Goal: Task Accomplishment & Management: Complete application form

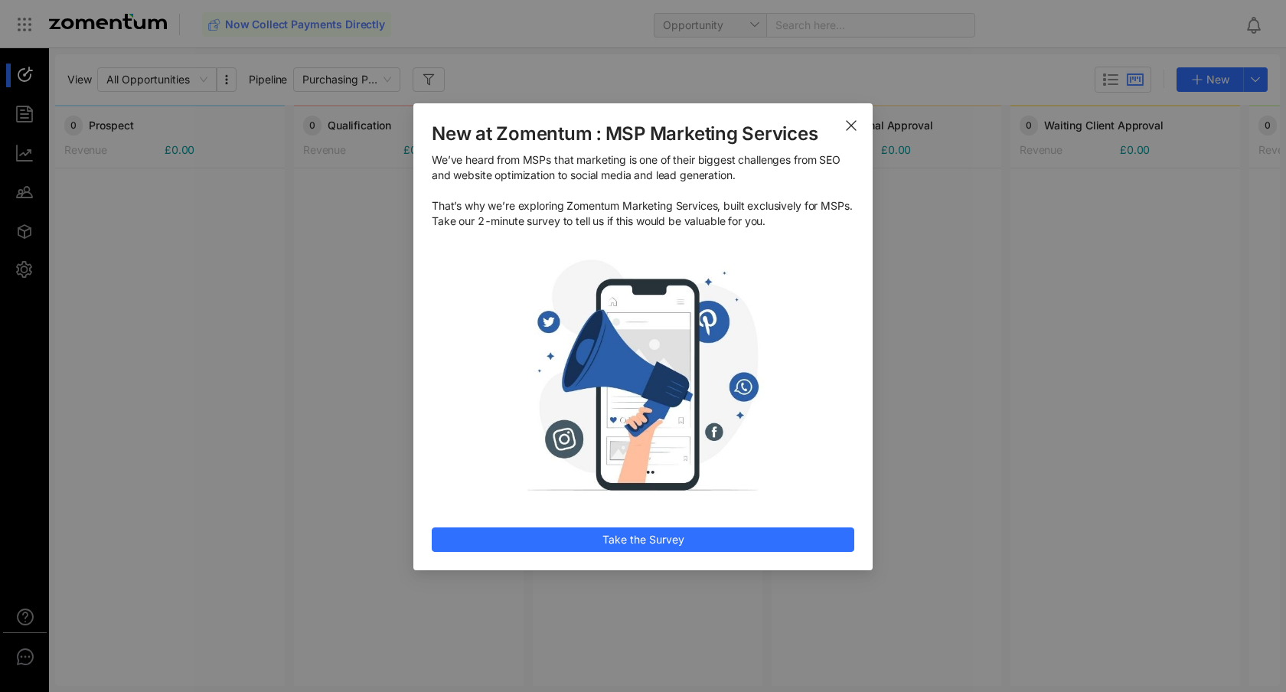
click at [847, 116] on span "Close" at bounding box center [851, 124] width 43 height 43
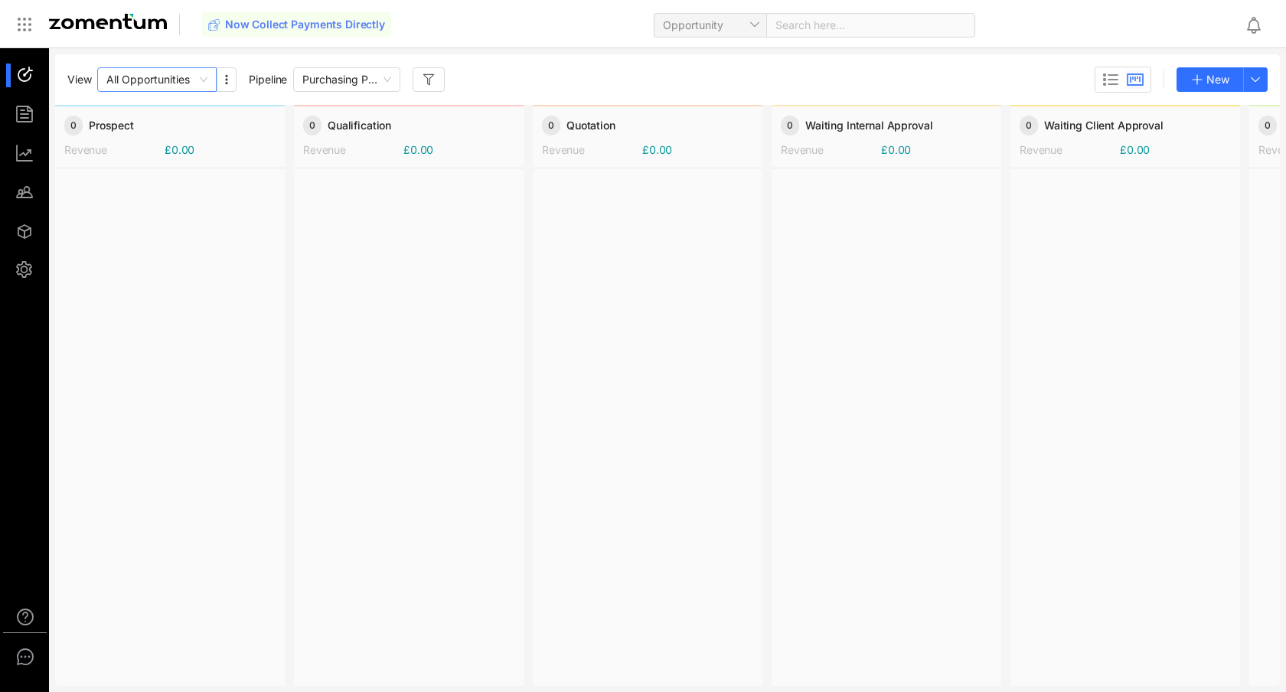
click at [196, 78] on span "All Opportunities" at bounding box center [156, 79] width 101 height 23
drag, startPoint x: 246, startPoint y: 268, endPoint x: 271, endPoint y: 45, distance: 224.1
click at [247, 266] on div at bounding box center [170, 426] width 230 height 516
click at [200, 228] on div at bounding box center [170, 426] width 230 height 516
click at [379, 81] on span "Purchasing Pipeline" at bounding box center [346, 79] width 89 height 23
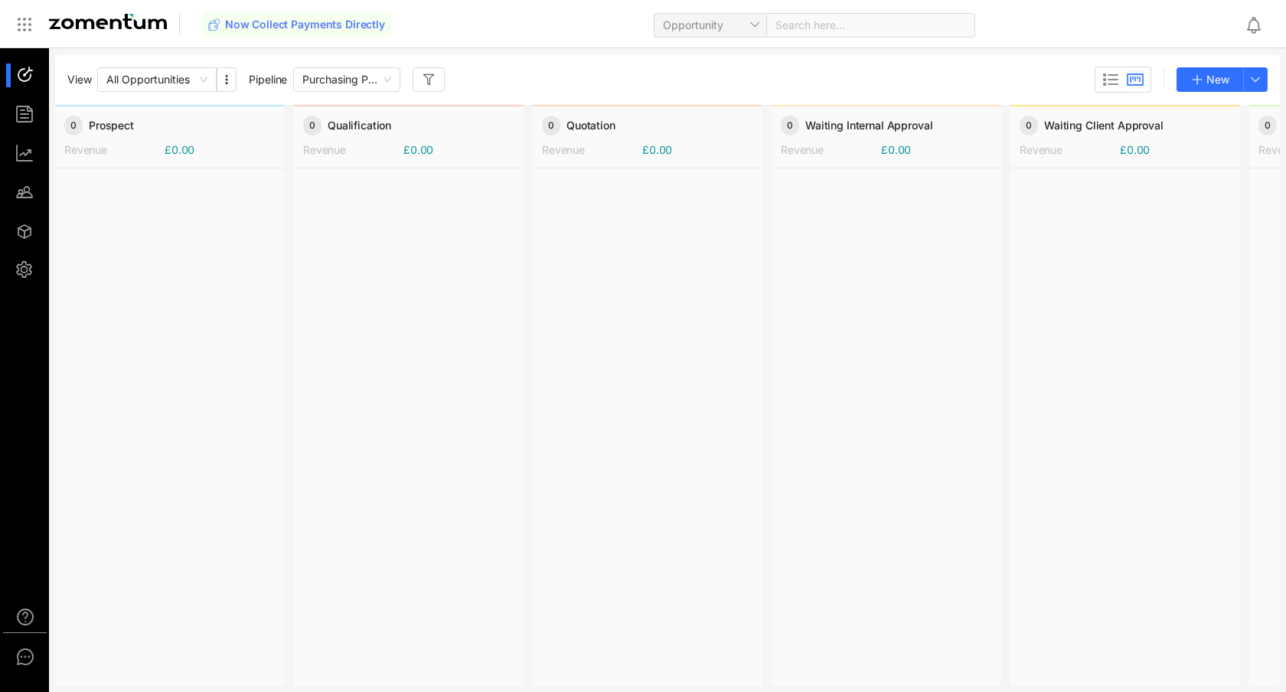
click at [481, 77] on div "View All Opportunities Pipeline Purchasing Pipeline New" at bounding box center [667, 80] width 1200 height 26
click at [229, 83] on icon "button" at bounding box center [226, 79] width 12 height 12
click at [574, 73] on div "View All Opportunities Pipeline Purchasing Pipeline New" at bounding box center [667, 80] width 1200 height 26
click at [723, 5] on div "Now Collect Payments Directly Opportunity Search here..." at bounding box center [643, 24] width 1286 height 49
click at [746, 24] on span "Opportunity" at bounding box center [710, 25] width 94 height 23
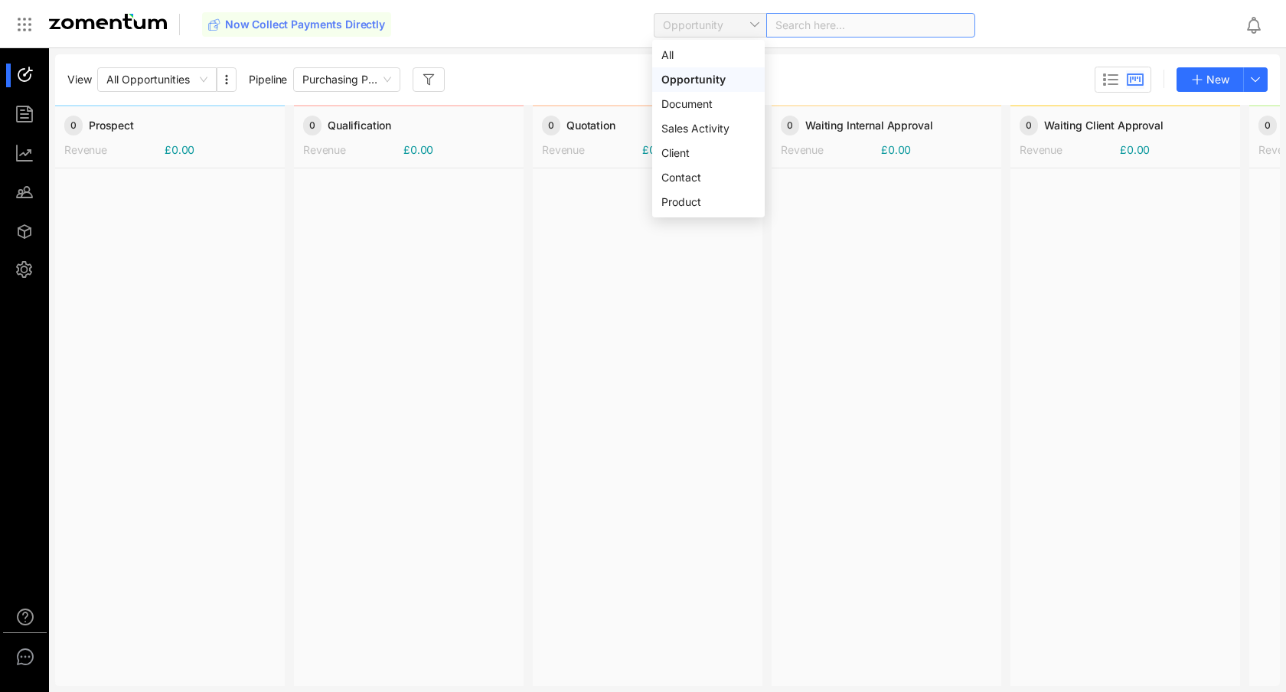
click at [832, 31] on div "Search here..." at bounding box center [870, 25] width 209 height 24
click at [1134, 83] on use at bounding box center [1134, 79] width 15 height 11
click at [1029, 82] on div "View All Opportunities Pipeline Purchasing Pipeline New" at bounding box center [667, 80] width 1200 height 26
click at [1105, 77] on icon at bounding box center [1110, 79] width 18 height 18
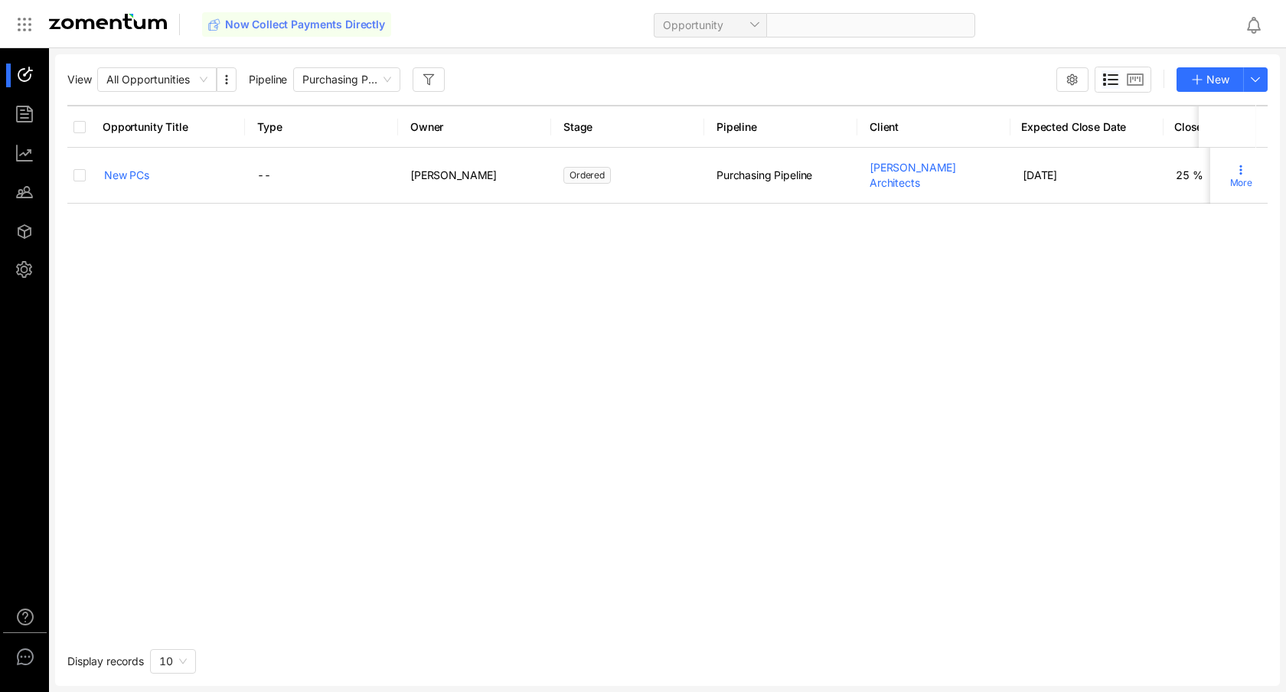
click at [1108, 83] on use at bounding box center [1111, 79] width 14 height 11
click at [1138, 82] on use at bounding box center [1134, 79] width 15 height 11
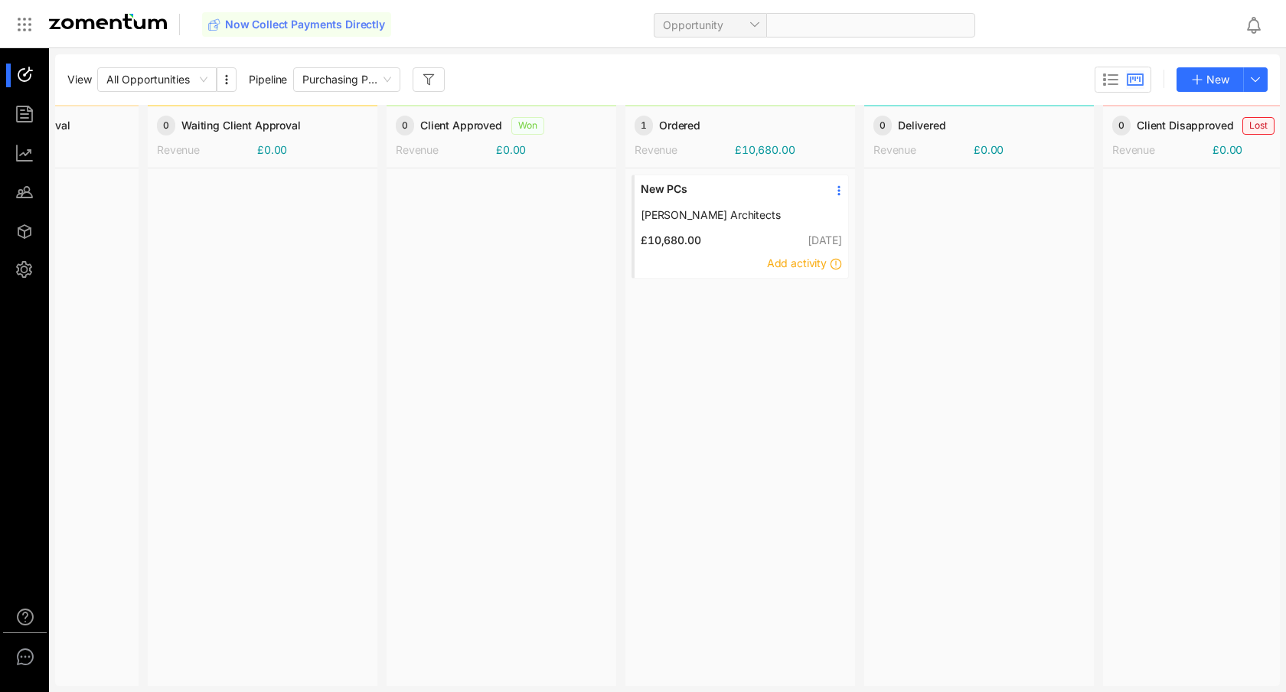
scroll to position [0, 863]
click at [728, 218] on span "[PERSON_NAME] Architects" at bounding box center [728, 214] width 176 height 15
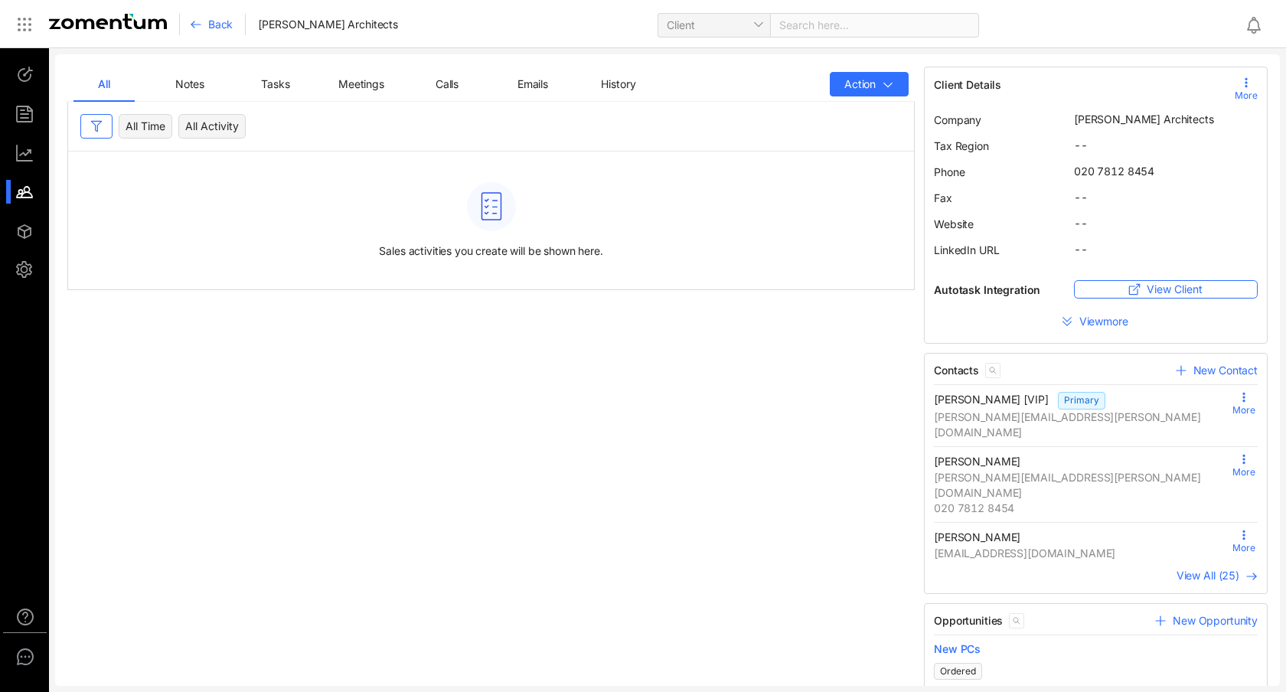
click at [492, 446] on div "All Notes Tasks Meetings Calls Emails History Action All Time All Activity Sale…" at bounding box center [491, 519] width 857 height 904
click at [222, 28] on span "Back" at bounding box center [220, 24] width 24 height 15
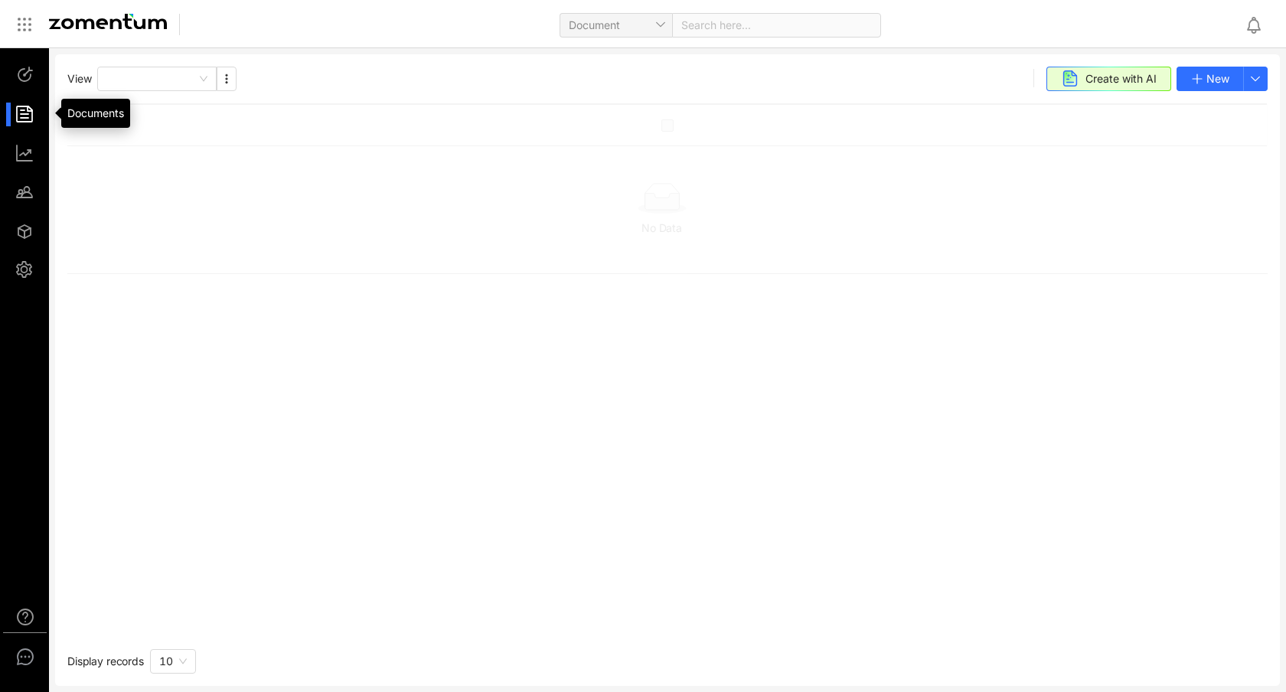
click at [28, 115] on div at bounding box center [31, 115] width 33 height 24
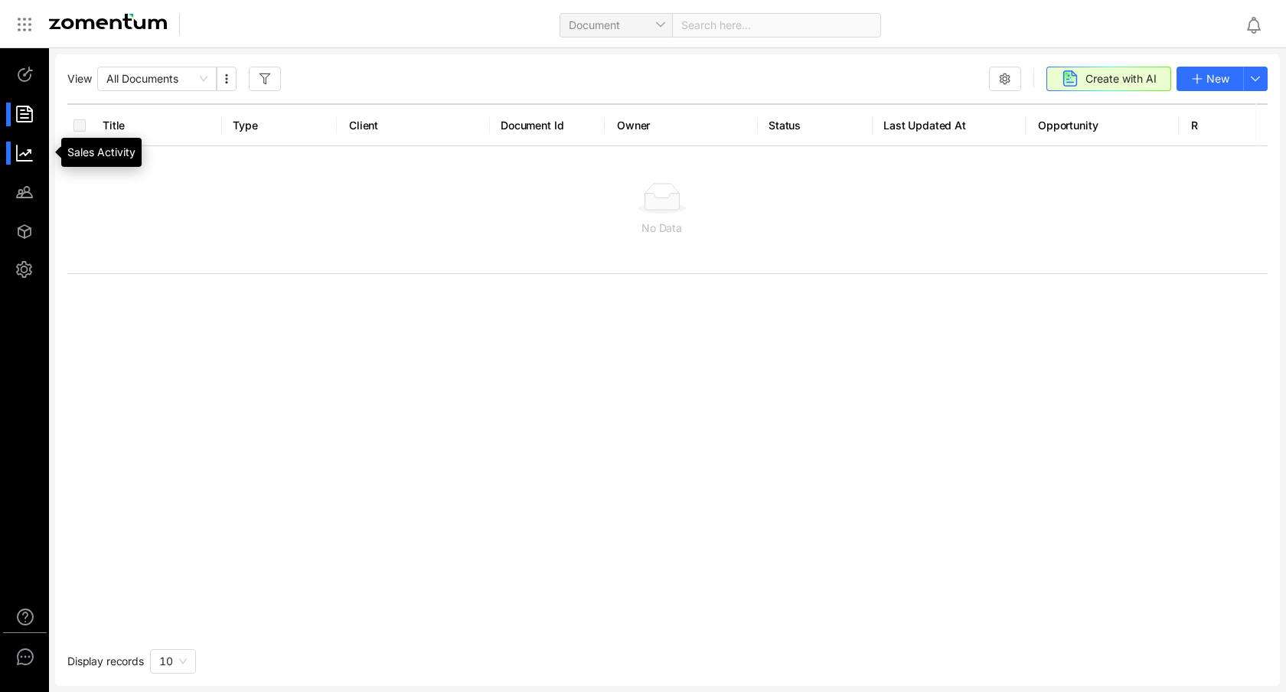
click at [23, 154] on div at bounding box center [31, 154] width 33 height 24
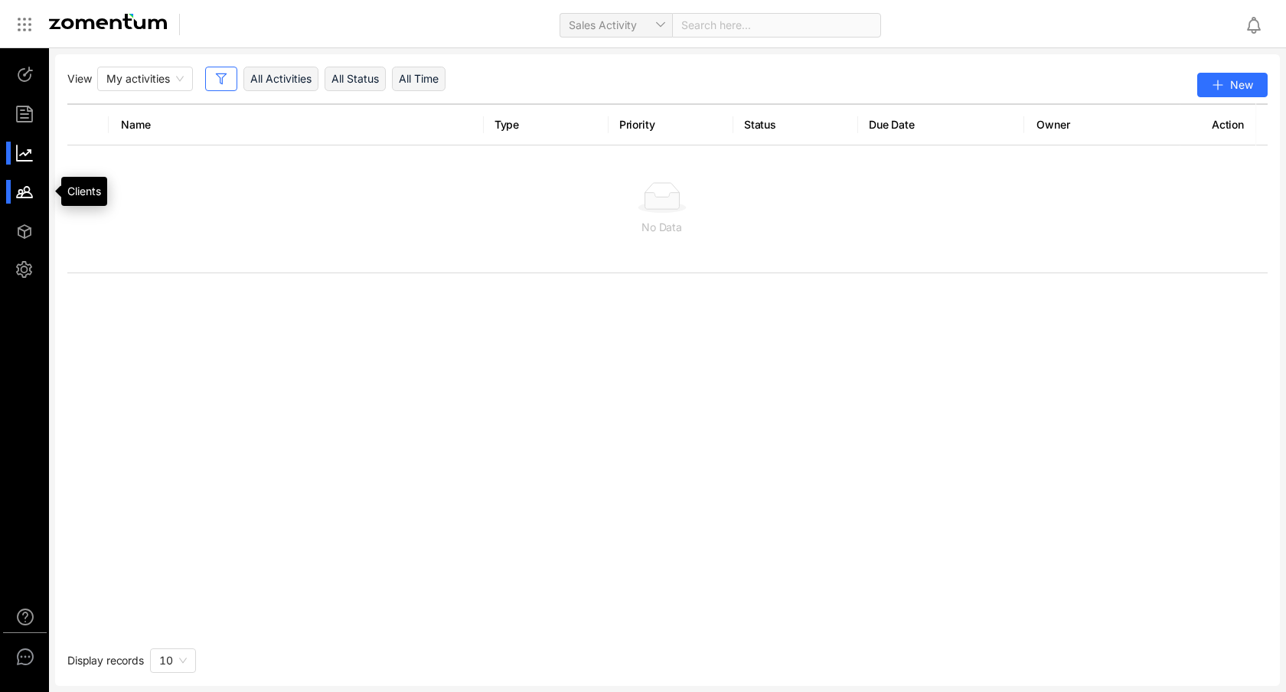
click at [21, 187] on div at bounding box center [31, 192] width 33 height 24
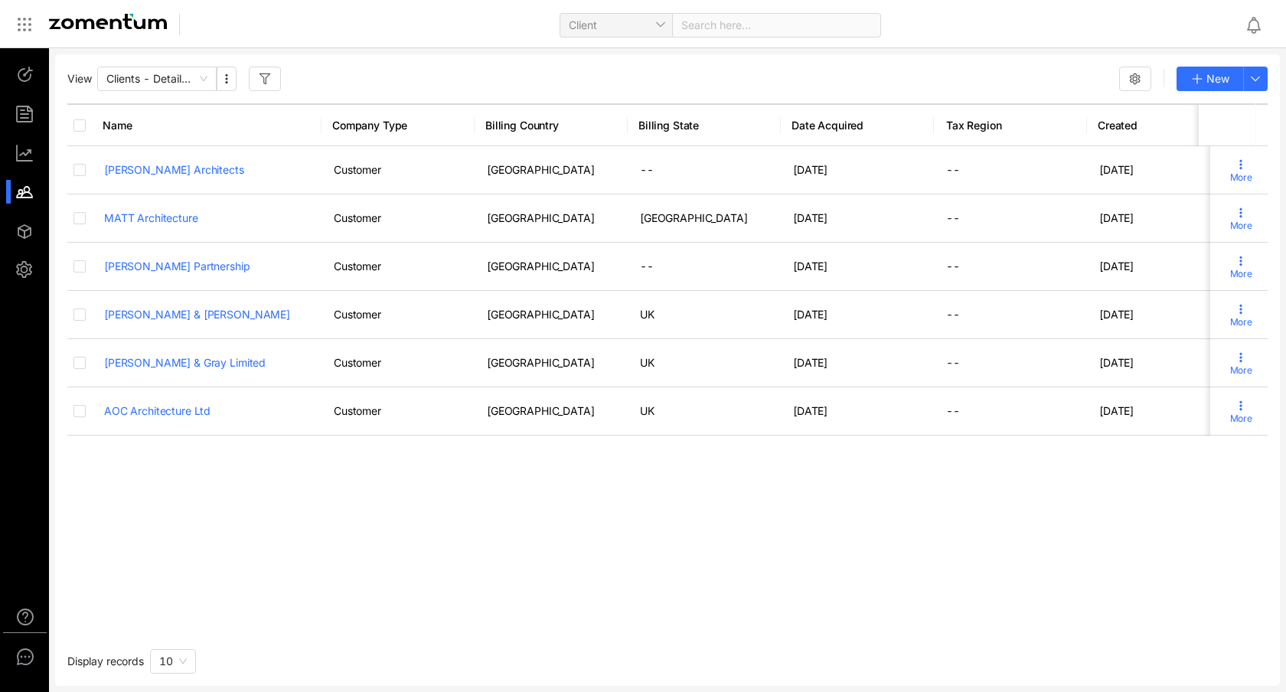
drag, startPoint x: 381, startPoint y: 565, endPoint x: 380, endPoint y: 548, distance: 16.9
click at [382, 565] on div "Name Company Type Billing Country Billing State Date Acquired Tax Region Create…" at bounding box center [667, 368] width 1200 height 530
click at [207, 80] on span "Clients - Detailed View" at bounding box center [156, 78] width 101 height 23
click at [347, 64] on div "View Clients - Detailed View New Name Company Type Billing Country Billing Stat…" at bounding box center [667, 369] width 1225 height 631
click at [27, 227] on div at bounding box center [31, 231] width 33 height 24
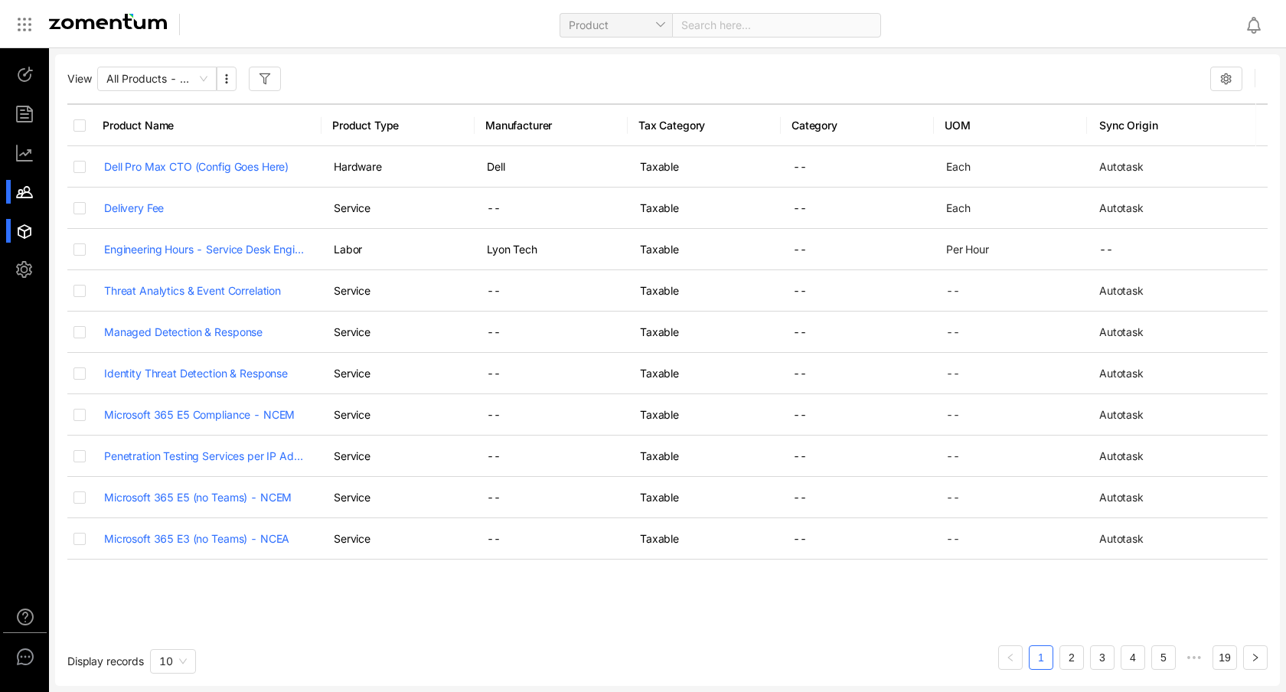
click at [22, 197] on div at bounding box center [31, 192] width 33 height 24
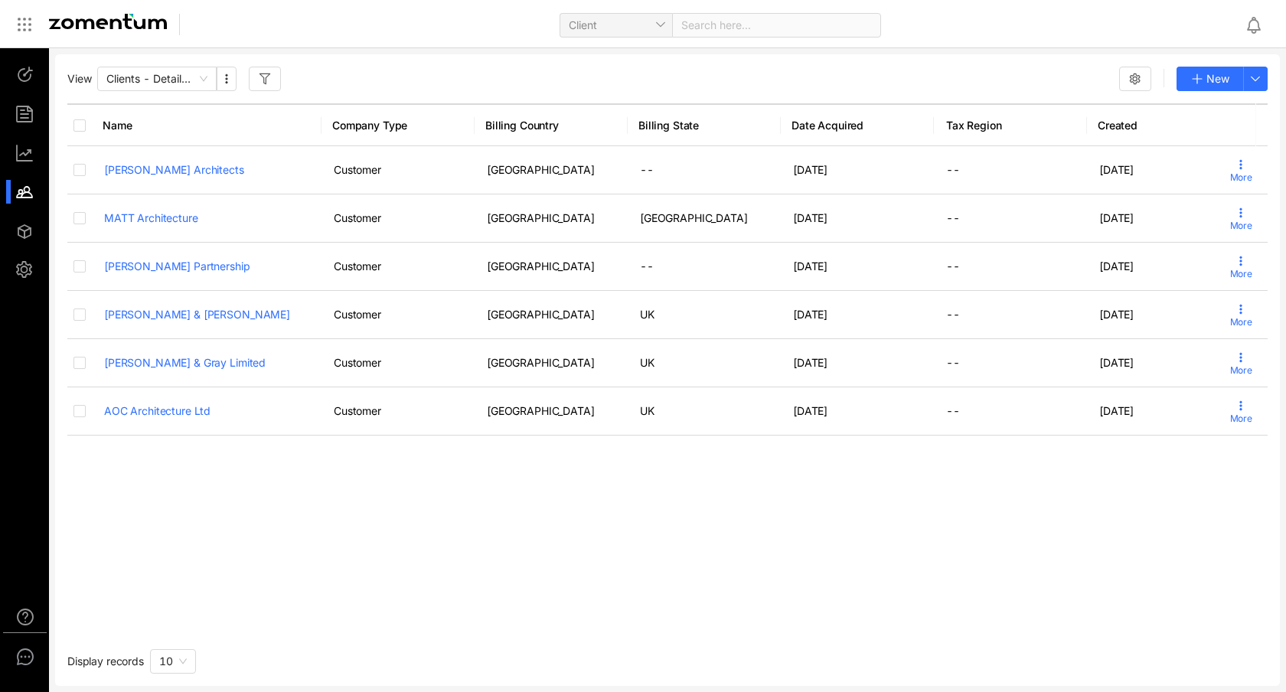
click at [578, 44] on div "Client Search here..." at bounding box center [643, 24] width 1286 height 49
click at [591, 32] on span "Client" at bounding box center [616, 25] width 94 height 23
click at [449, 48] on div "Client Search here..." at bounding box center [643, 24] width 1286 height 49
click at [232, 79] on icon "button" at bounding box center [226, 79] width 12 height 12
click at [361, 70] on div "View Clients - Detailed View New" at bounding box center [667, 79] width 1200 height 24
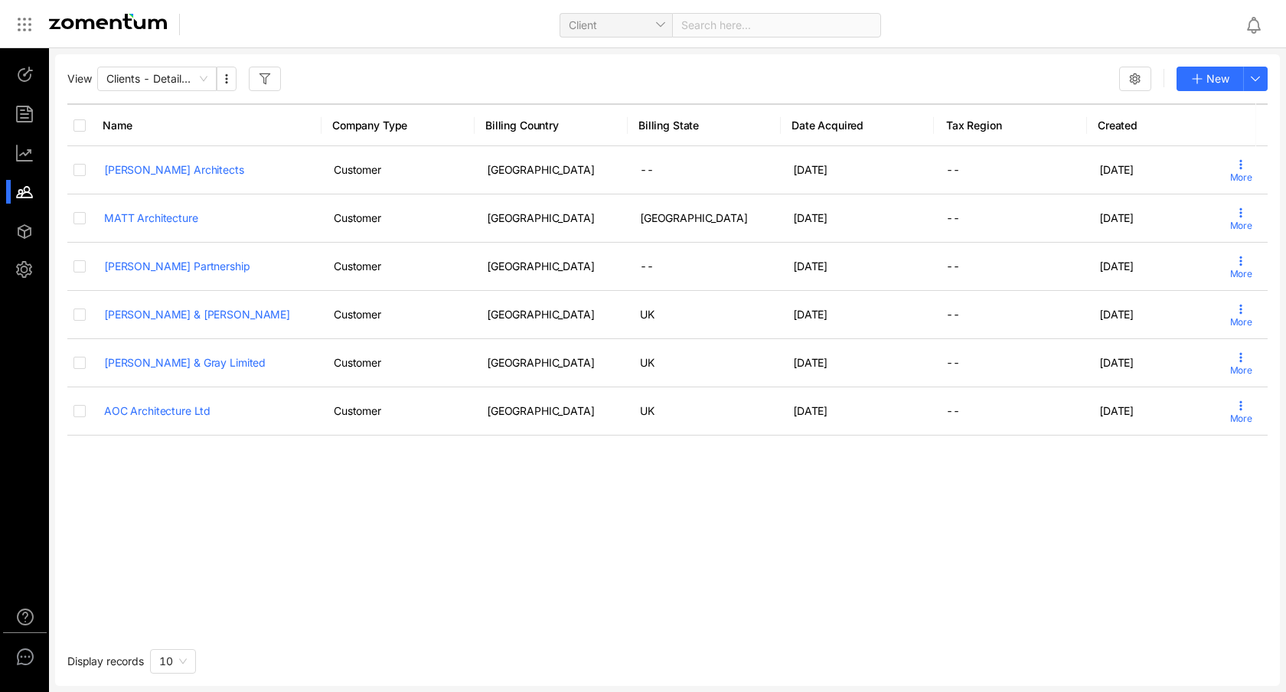
click at [272, 77] on button "button" at bounding box center [265, 79] width 32 height 24
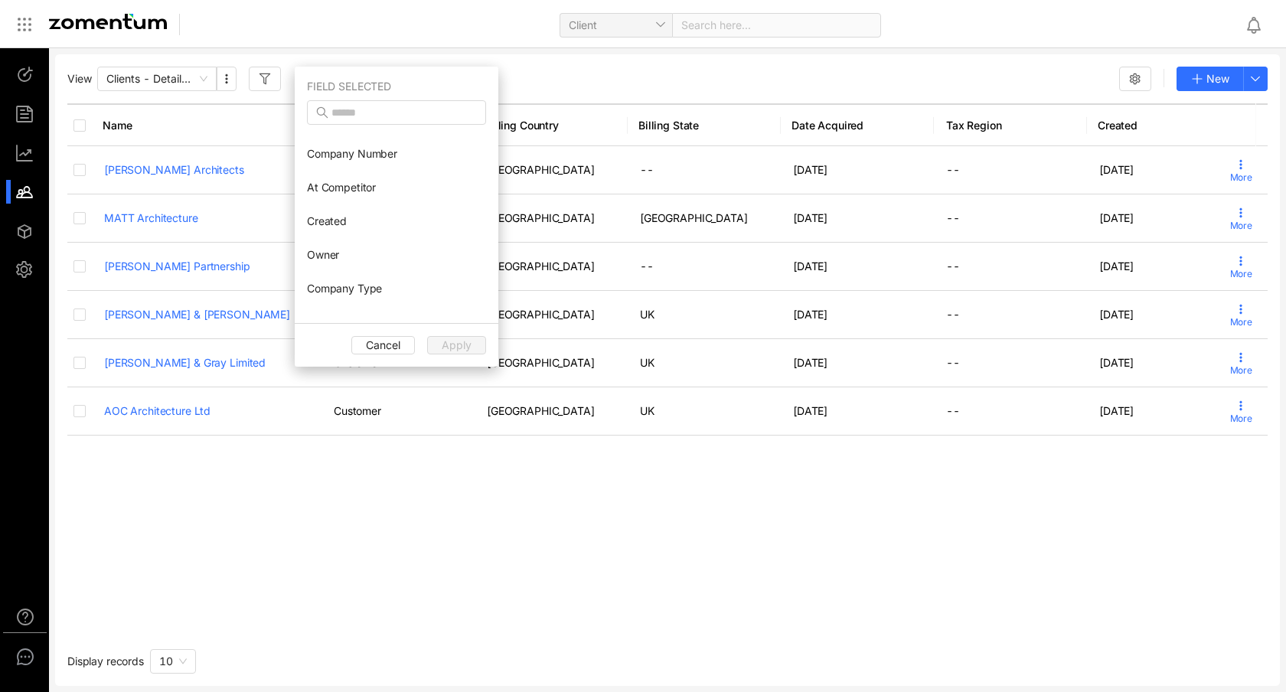
click at [566, 94] on div "View Clients - Detailed View New Name Company Type Billing Country Billing Stat…" at bounding box center [667, 369] width 1225 height 631
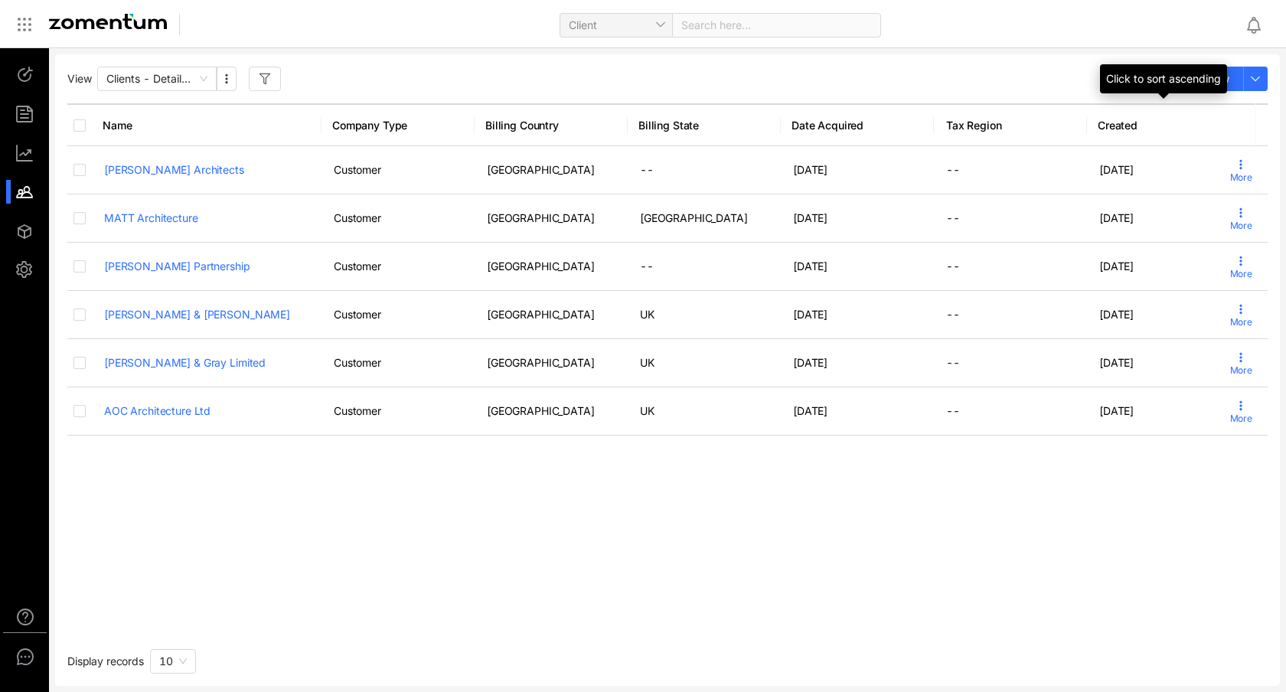
click at [1139, 88] on div "Click to sort ascending" at bounding box center [1163, 78] width 127 height 29
click at [1127, 80] on div "Click to sort descending" at bounding box center [1163, 78] width 134 height 29
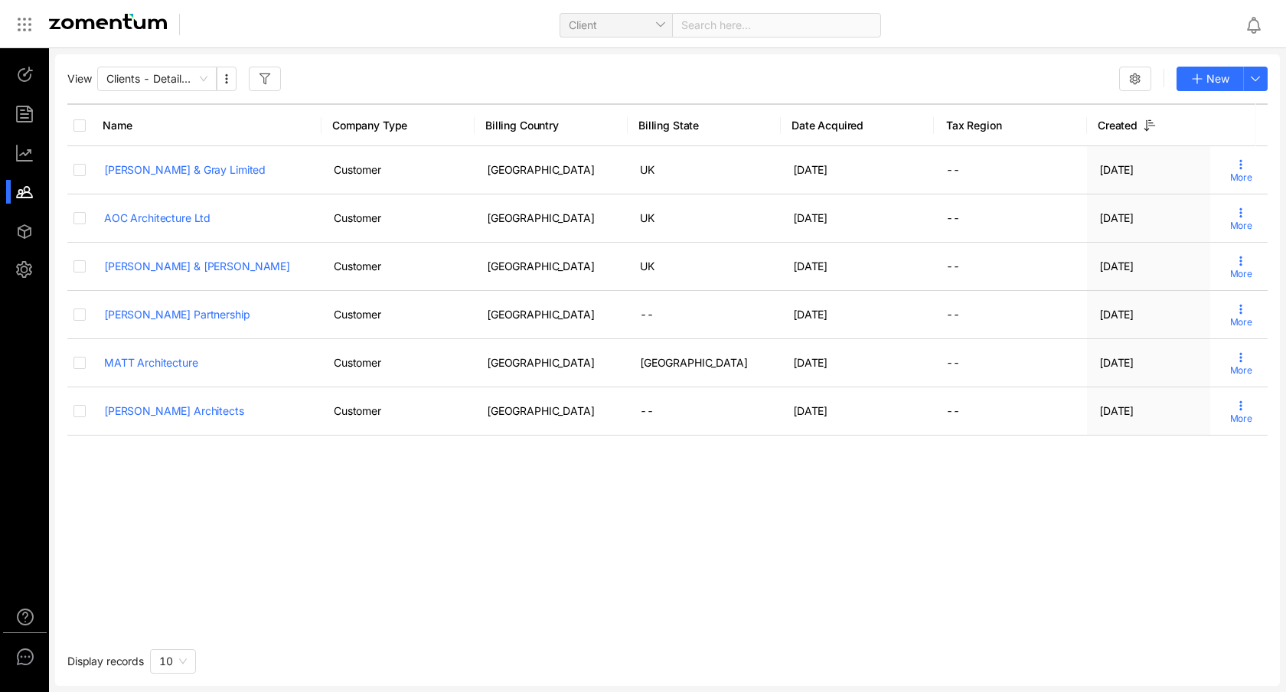
click at [1124, 74] on button "button" at bounding box center [1135, 79] width 32 height 24
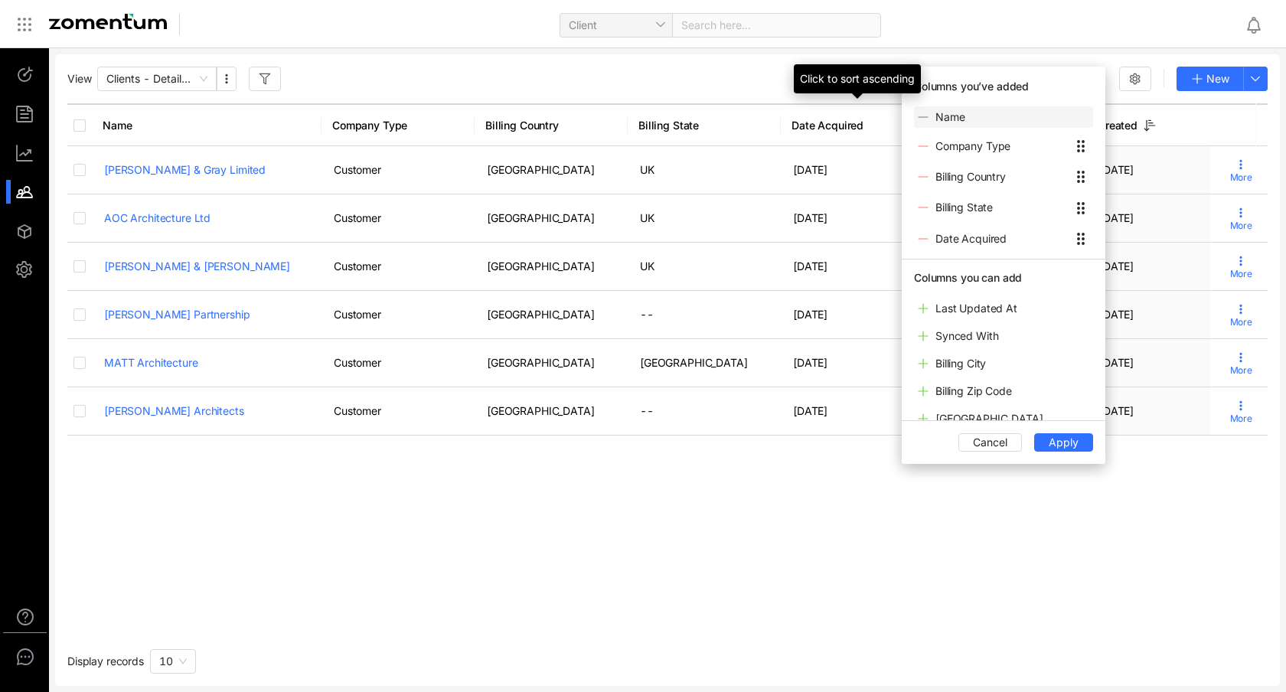
click at [814, 85] on div "Click to sort ascending" at bounding box center [857, 78] width 127 height 29
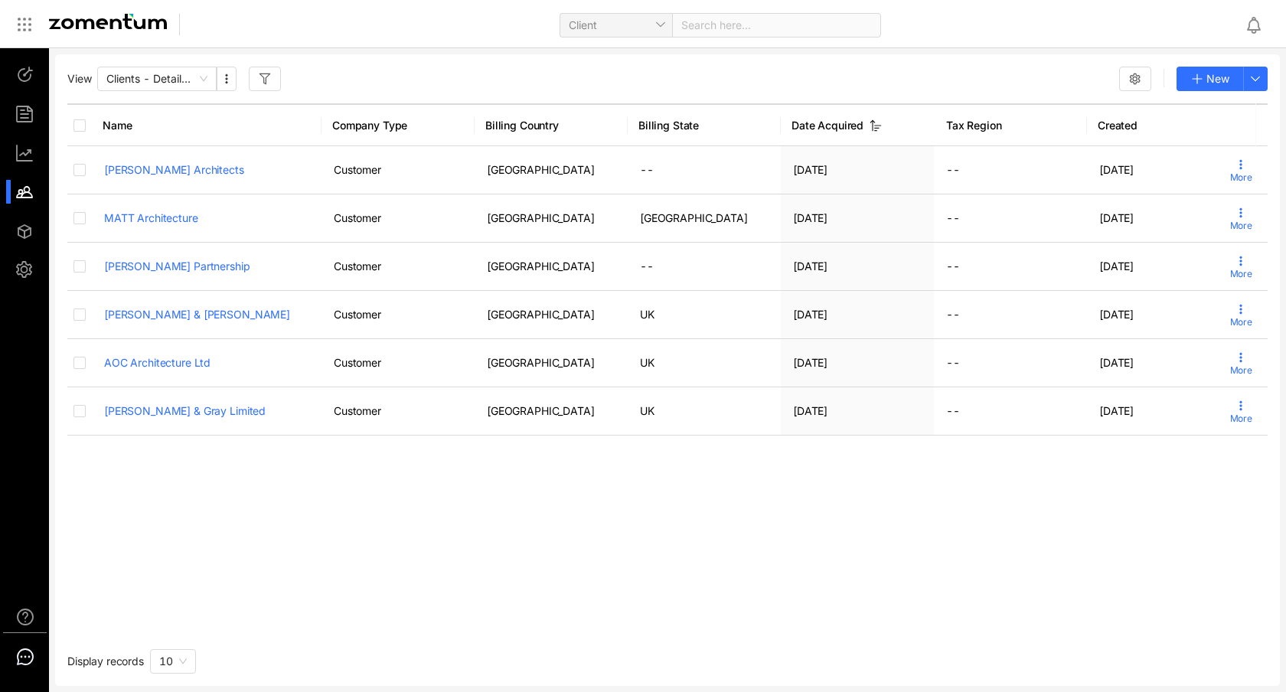
click at [22, 657] on use at bounding box center [25, 656] width 15 height 15
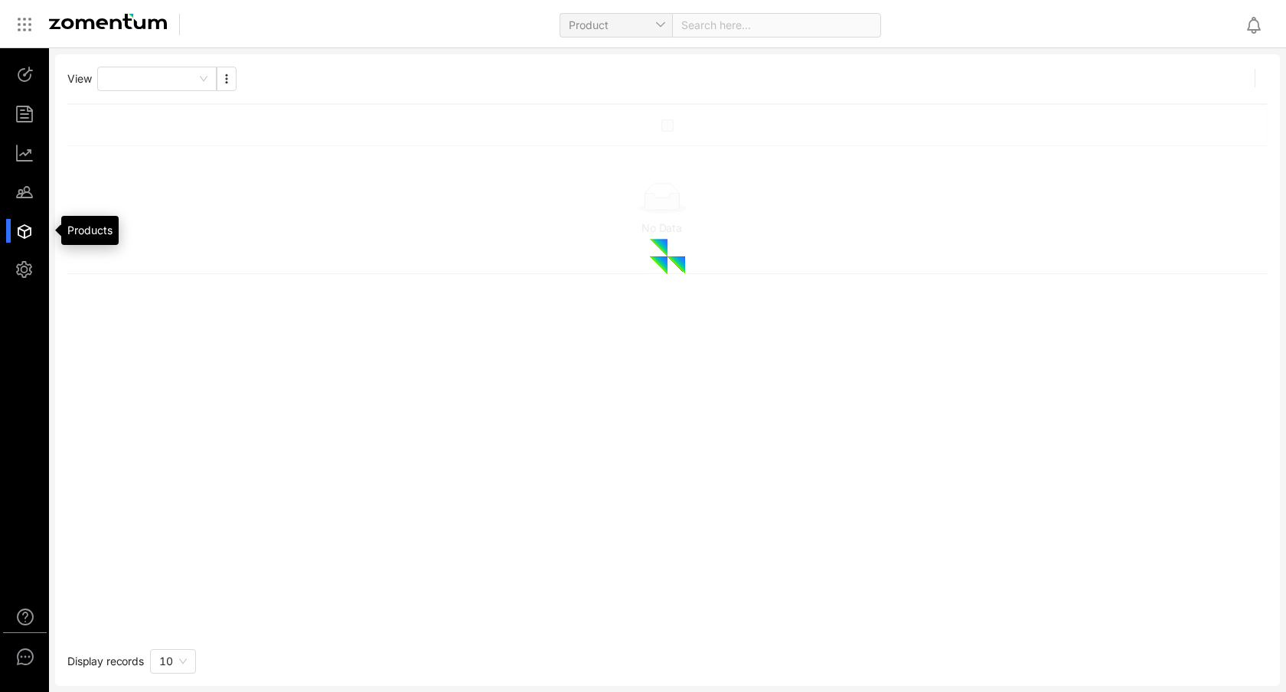
click at [21, 230] on div at bounding box center [31, 231] width 33 height 24
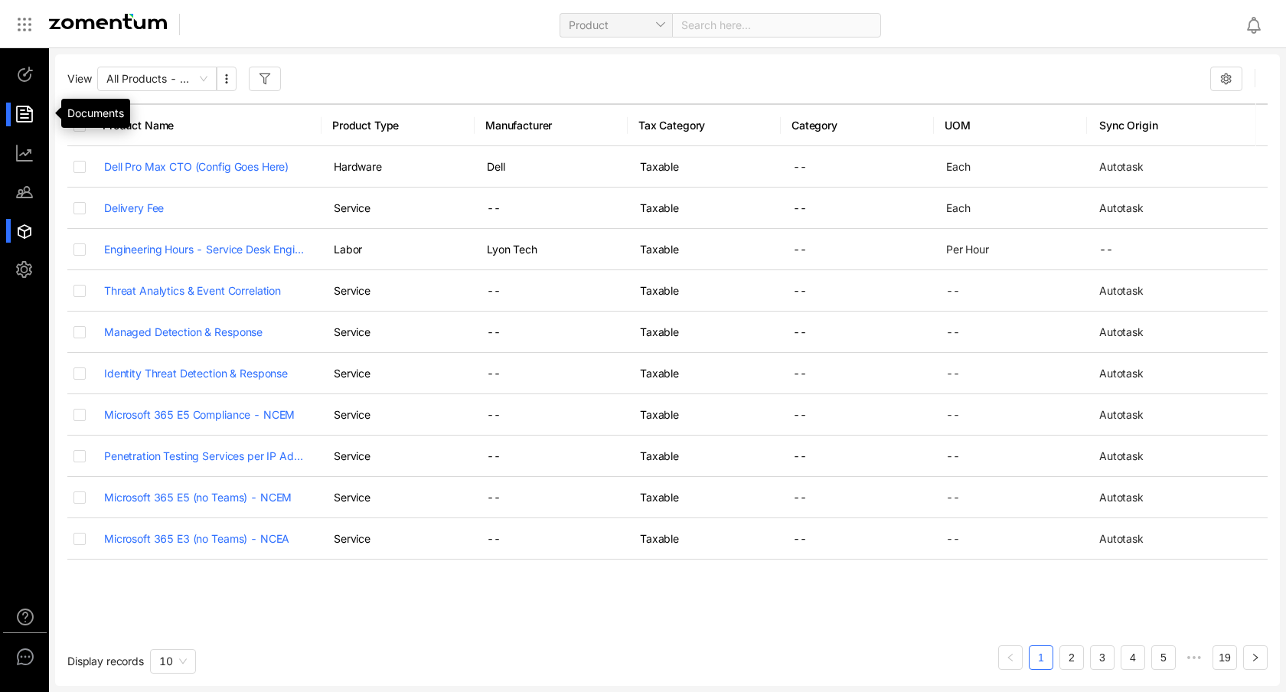
click at [22, 110] on div at bounding box center [31, 115] width 33 height 24
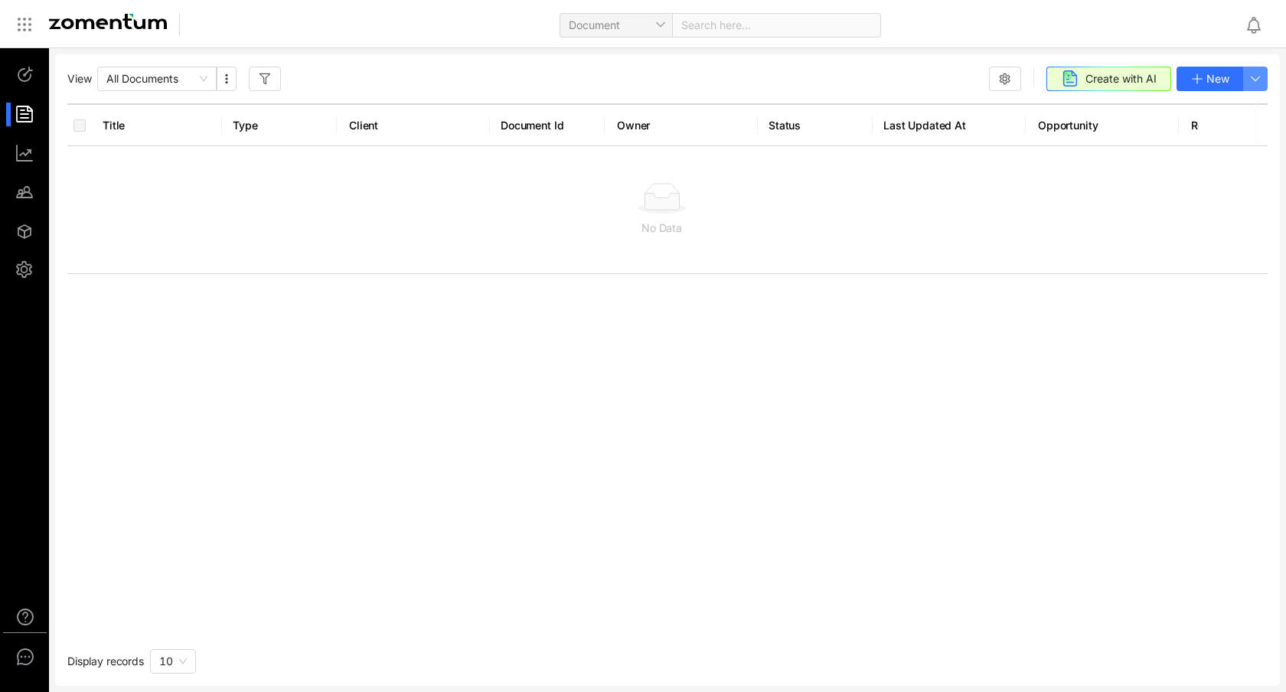
click at [1255, 85] on button "button" at bounding box center [1255, 79] width 24 height 24
drag, startPoint x: 964, startPoint y: 266, endPoint x: 942, endPoint y: 251, distance: 27.0
click at [964, 266] on div "No Data" at bounding box center [661, 209] width 1189 height 127
click at [1199, 86] on button "New" at bounding box center [1209, 79] width 67 height 24
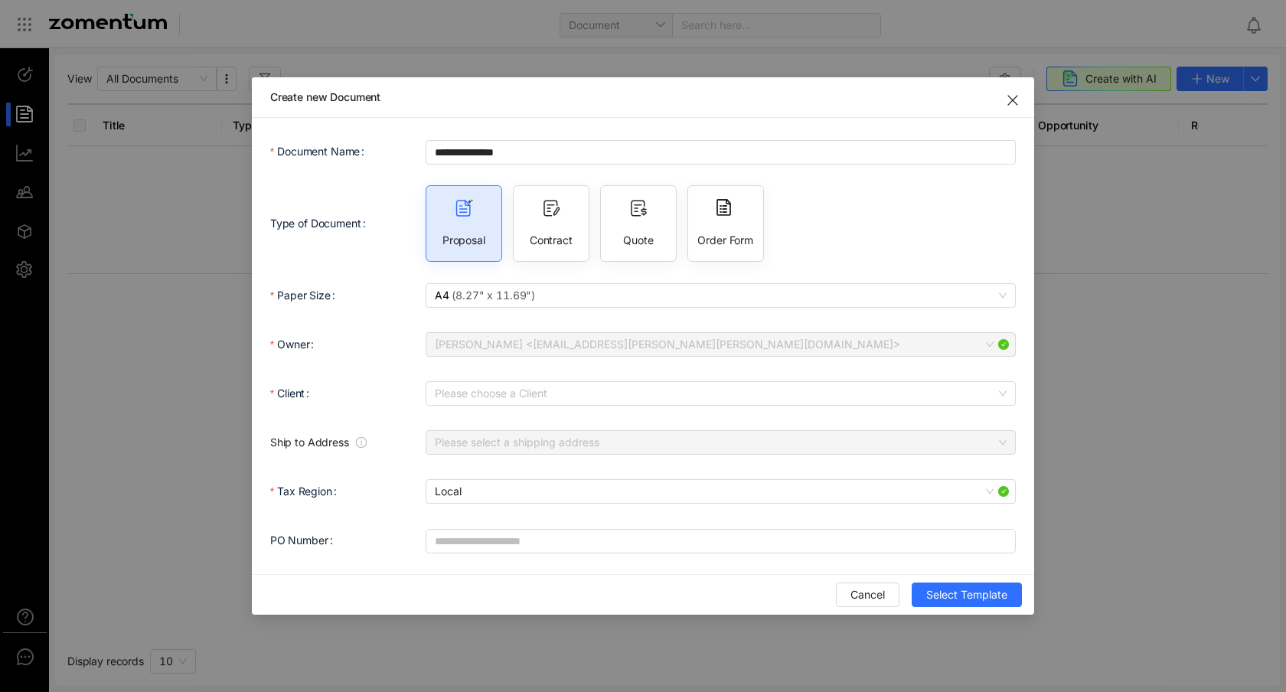
click at [628, 218] on div "Quote" at bounding box center [638, 223] width 77 height 77
type input "**********"
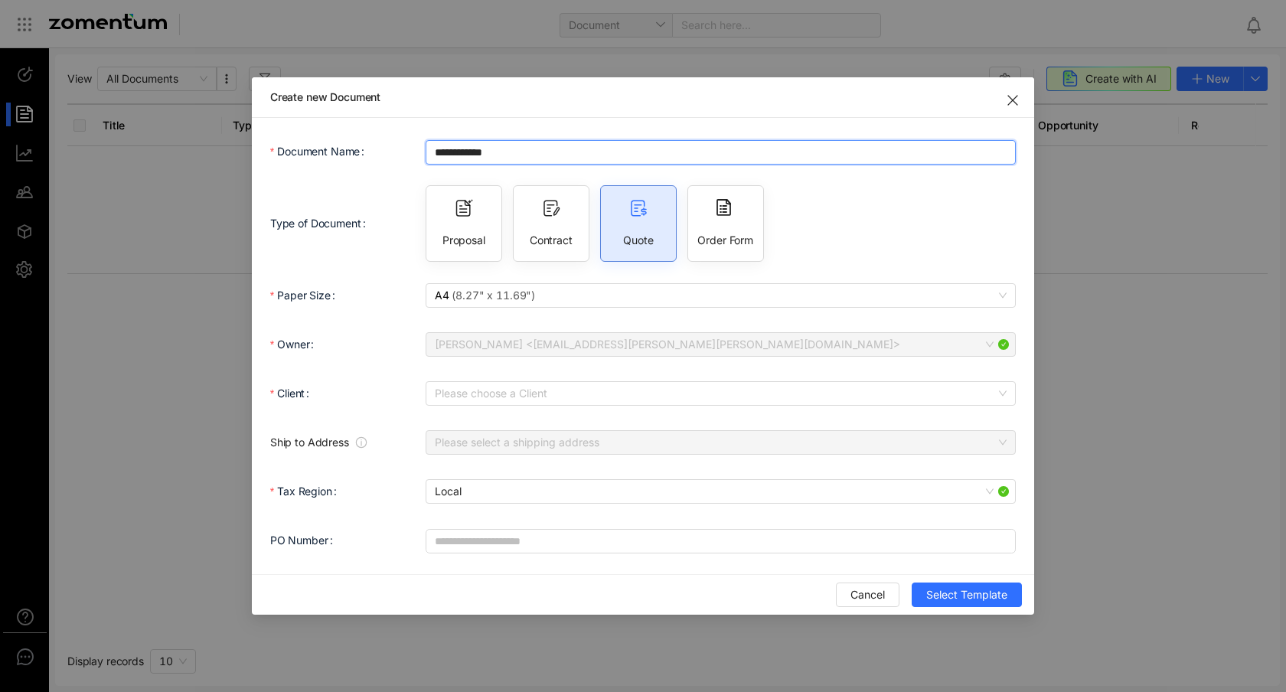
click at [515, 149] on input "**********" at bounding box center [721, 152] width 590 height 24
click at [26, 77] on div "**********" at bounding box center [643, 346] width 1286 height 692
click at [24, 77] on div "**********" at bounding box center [643, 346] width 1286 height 692
click at [1012, 100] on use "Close" at bounding box center [1012, 100] width 9 height 9
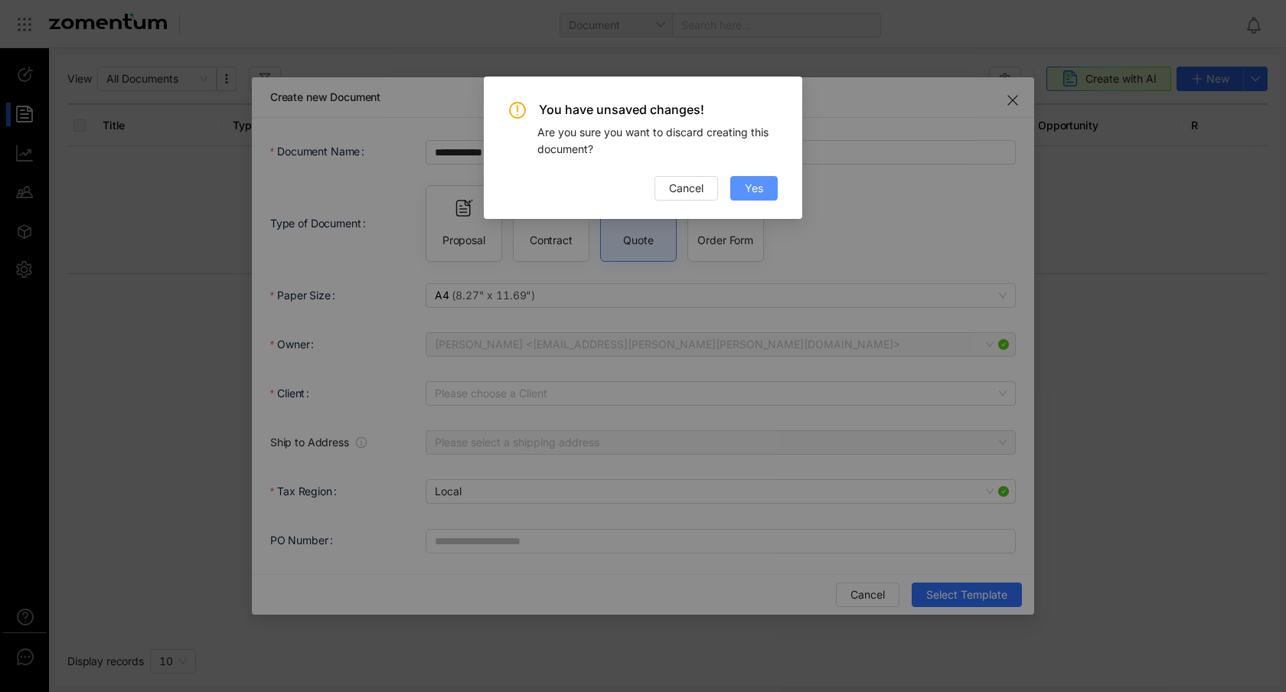
click at [749, 194] on span "Yes" at bounding box center [754, 188] width 18 height 17
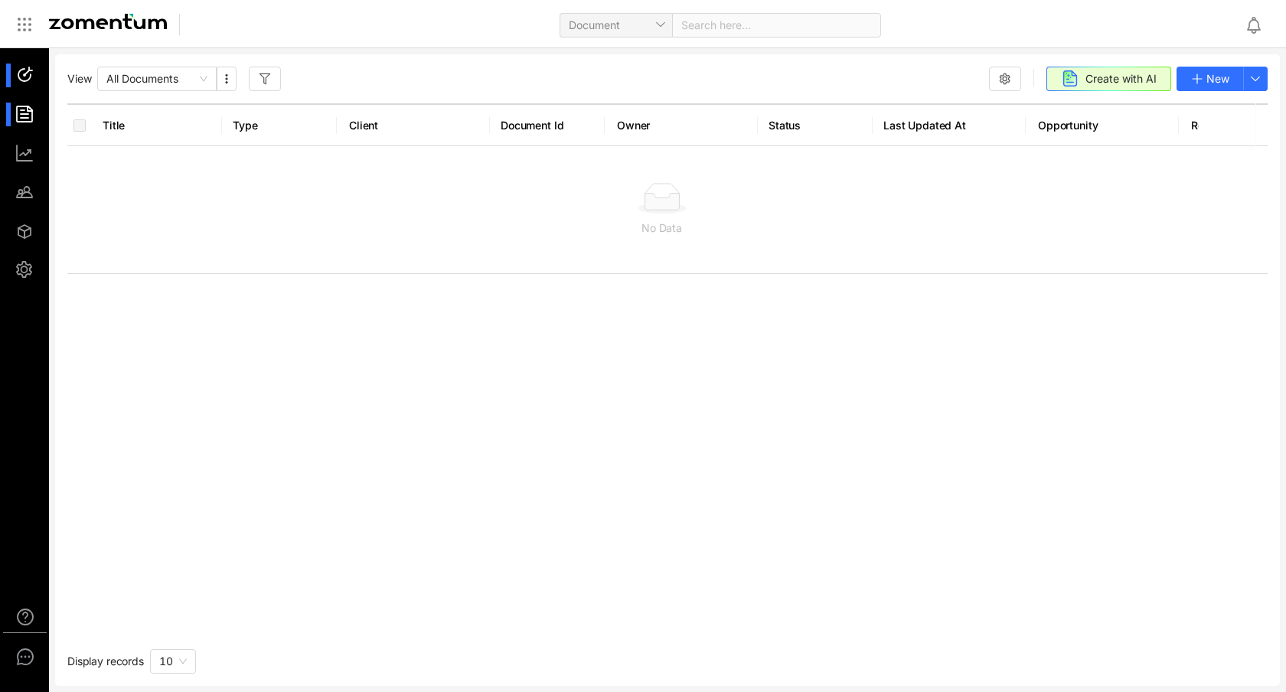
click at [32, 70] on div at bounding box center [31, 76] width 33 height 24
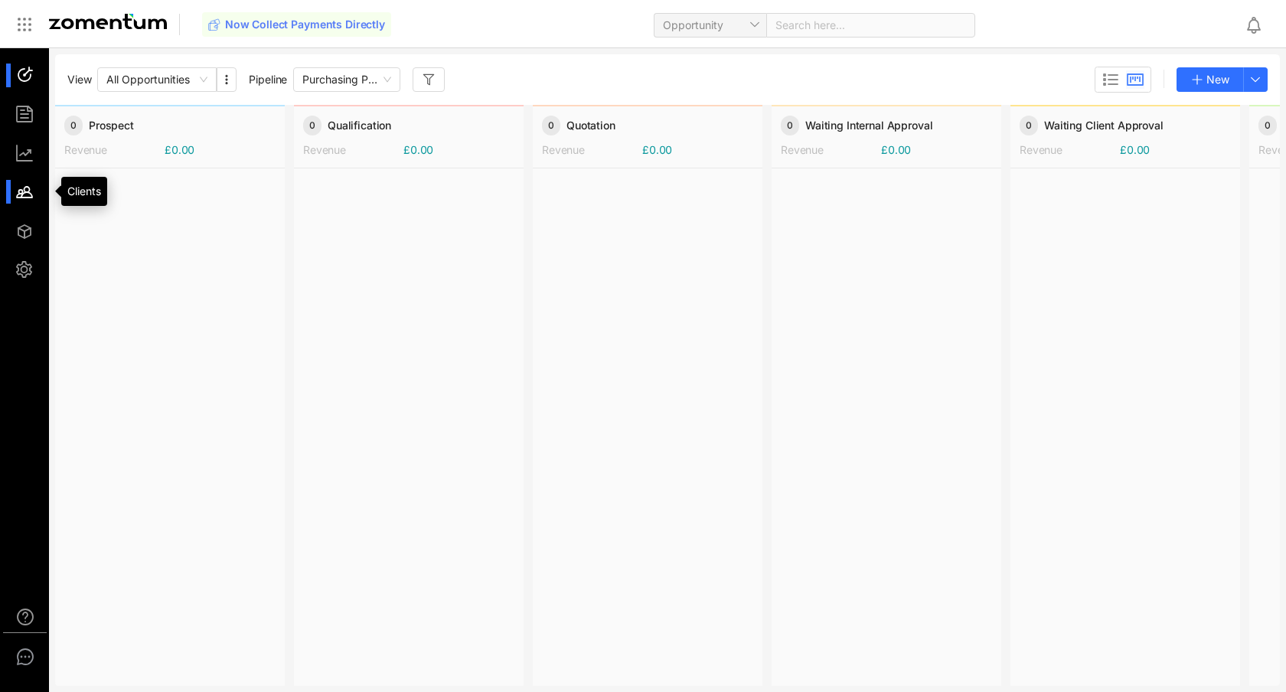
click at [35, 180] on div at bounding box center [31, 192] width 33 height 24
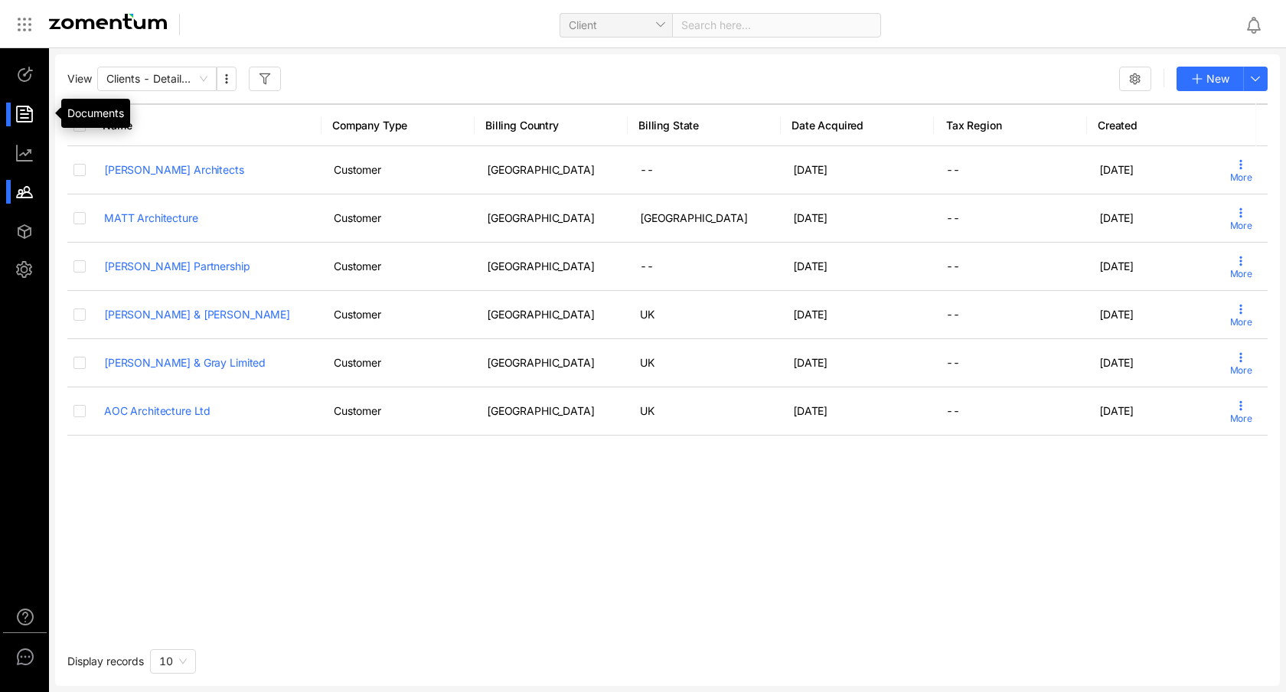
click at [19, 114] on div at bounding box center [31, 115] width 33 height 24
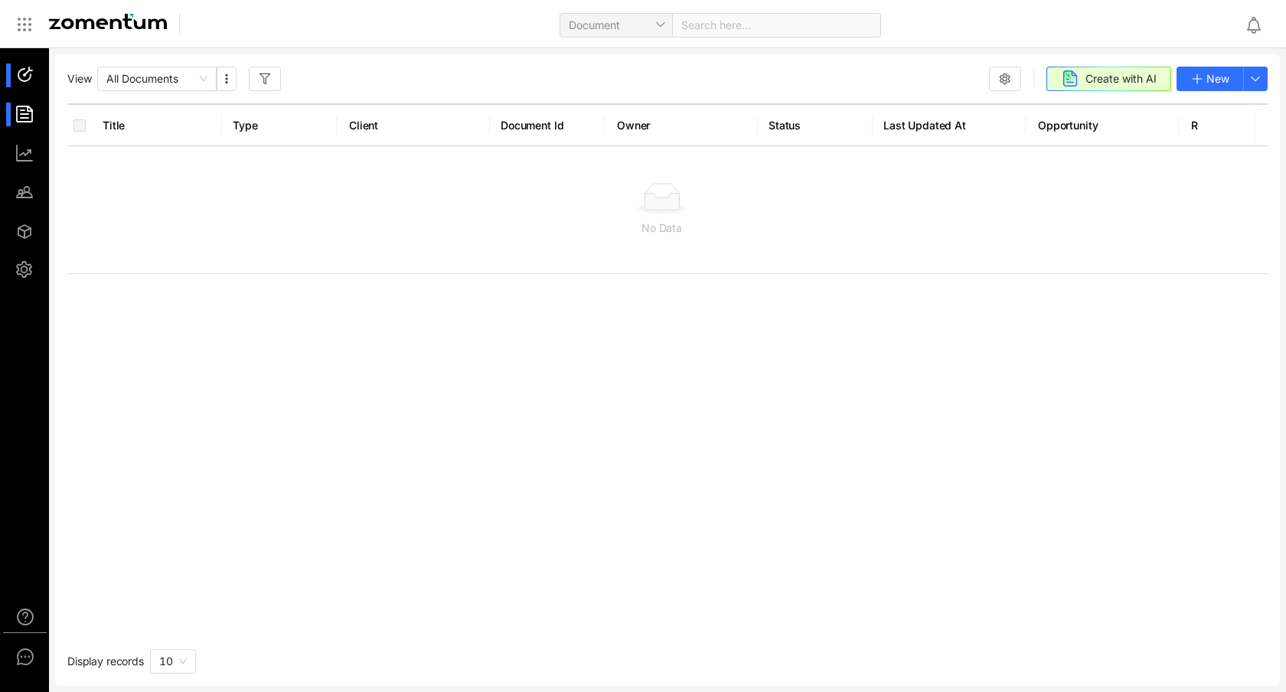
click at [34, 69] on div at bounding box center [31, 76] width 33 height 24
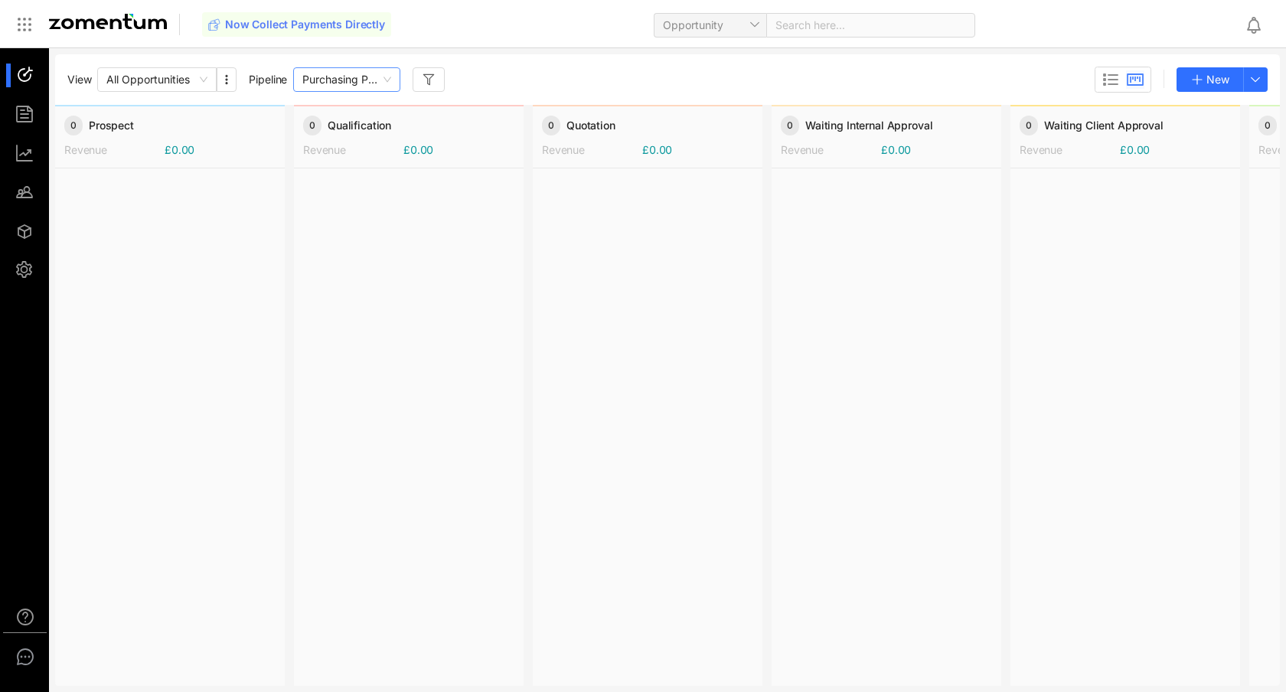
click at [386, 90] on span "Purchasing Pipeline" at bounding box center [346, 79] width 89 height 23
click at [481, 80] on div "View All Opportunities Pipeline Purchasing Pipeline New" at bounding box center [667, 80] width 1200 height 26
click at [433, 82] on icon "button" at bounding box center [429, 79] width 12 height 12
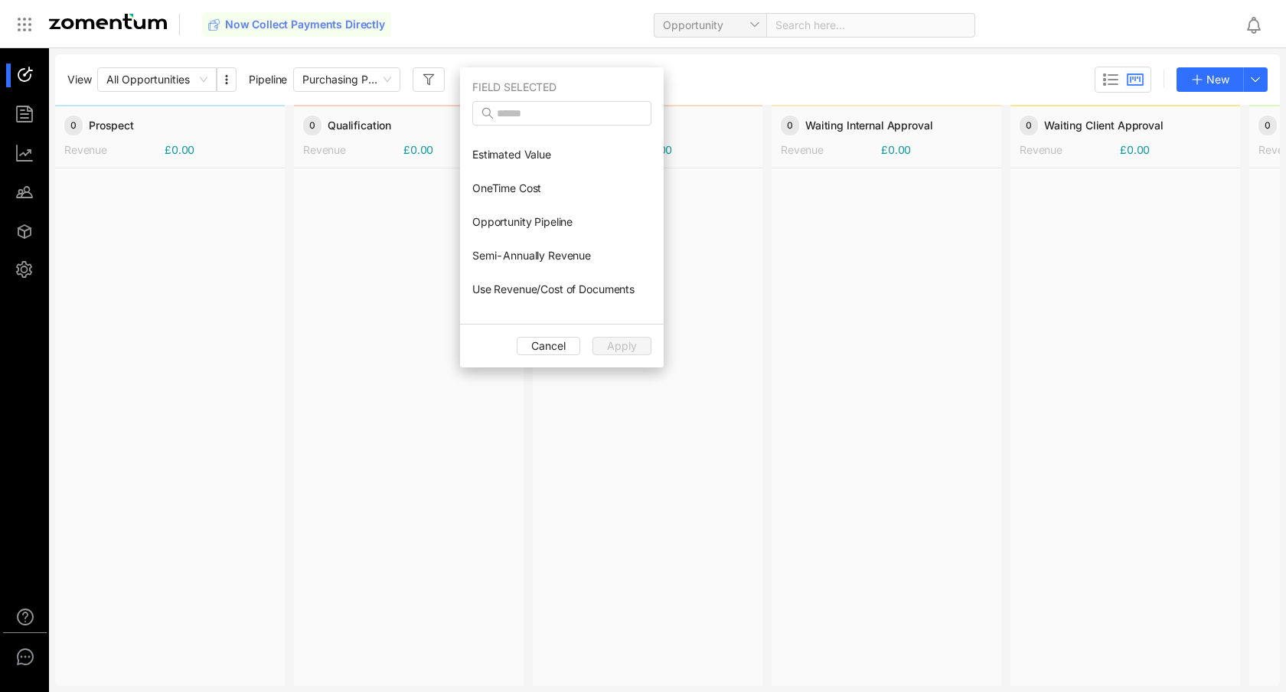
click at [695, 86] on div "View All Opportunities Pipeline Purchasing Pipeline New" at bounding box center [667, 80] width 1200 height 26
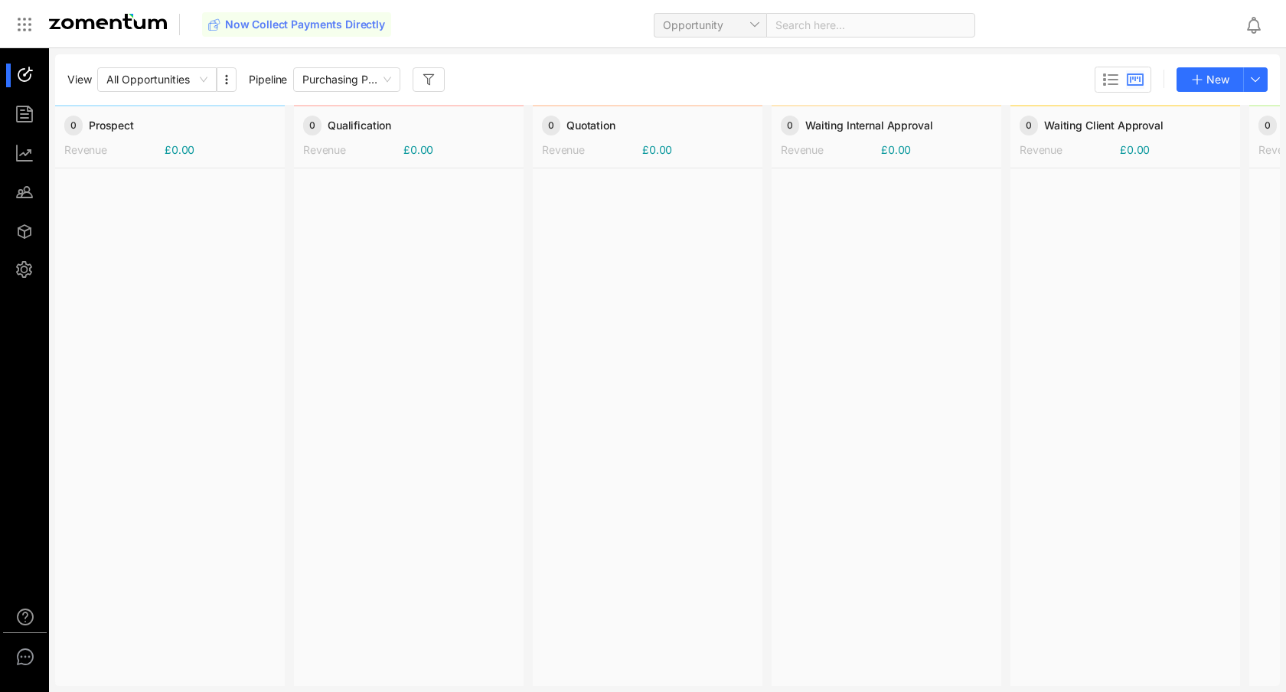
click at [377, 324] on div at bounding box center [409, 426] width 230 height 516
click at [315, 230] on div at bounding box center [409, 426] width 230 height 516
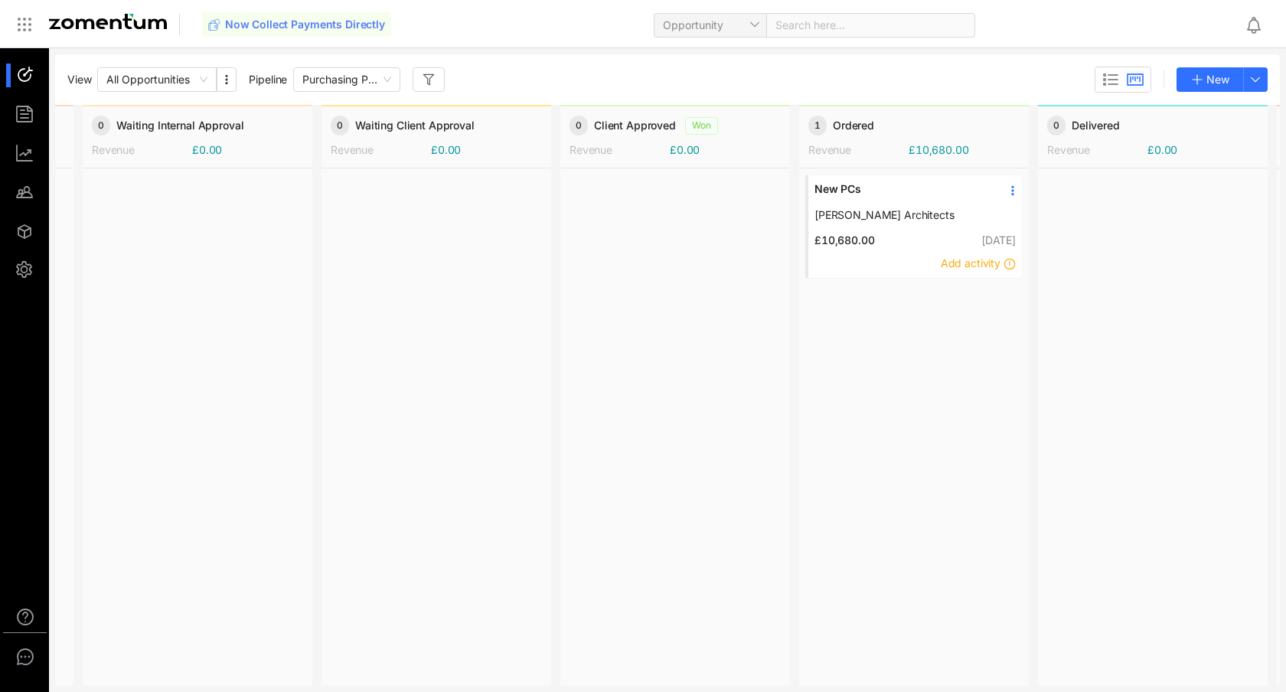
scroll to position [0, 837]
